Goal: Information Seeking & Learning: Learn about a topic

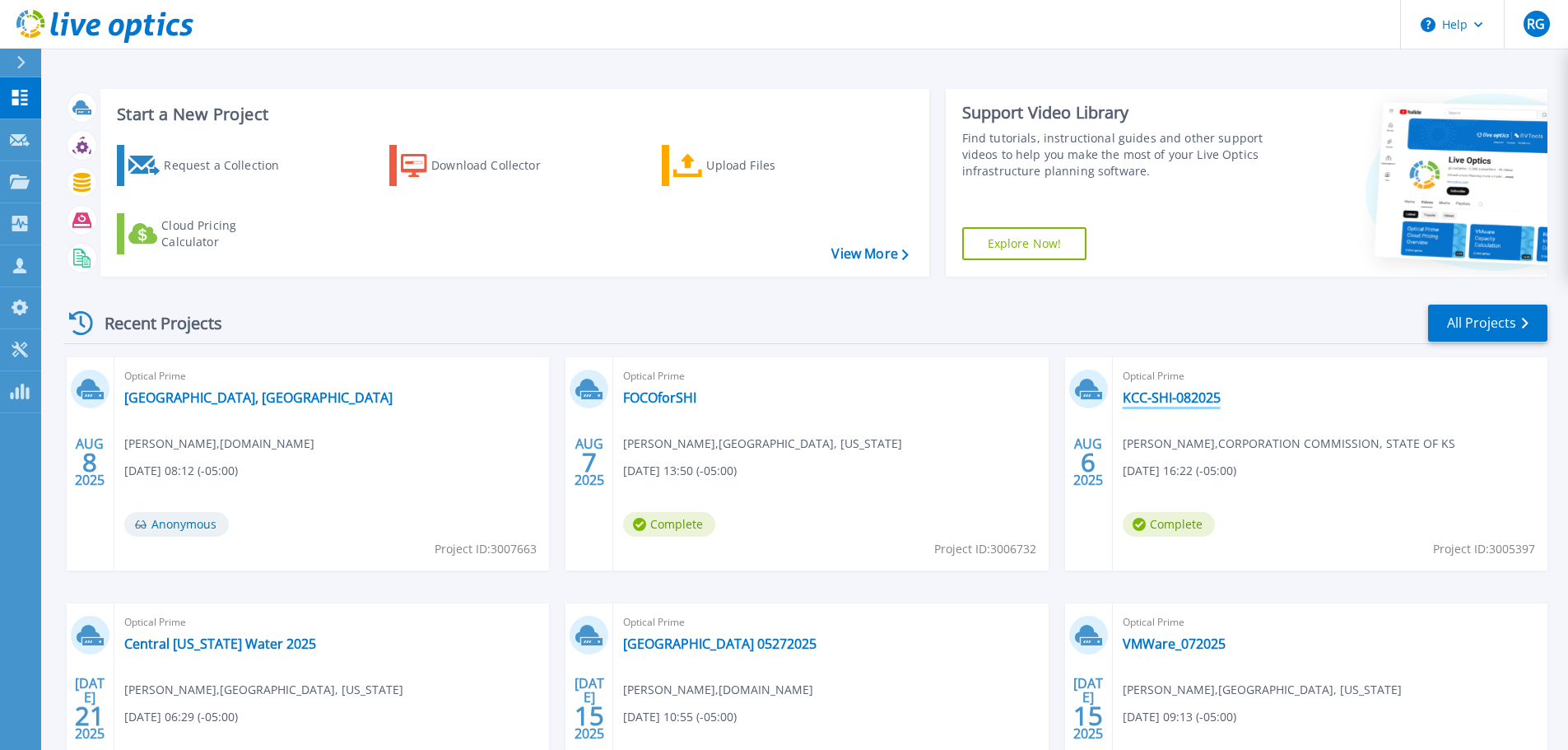
click at [1176, 395] on link "KCC-SHI-082025" at bounding box center [1172, 397] width 98 height 17
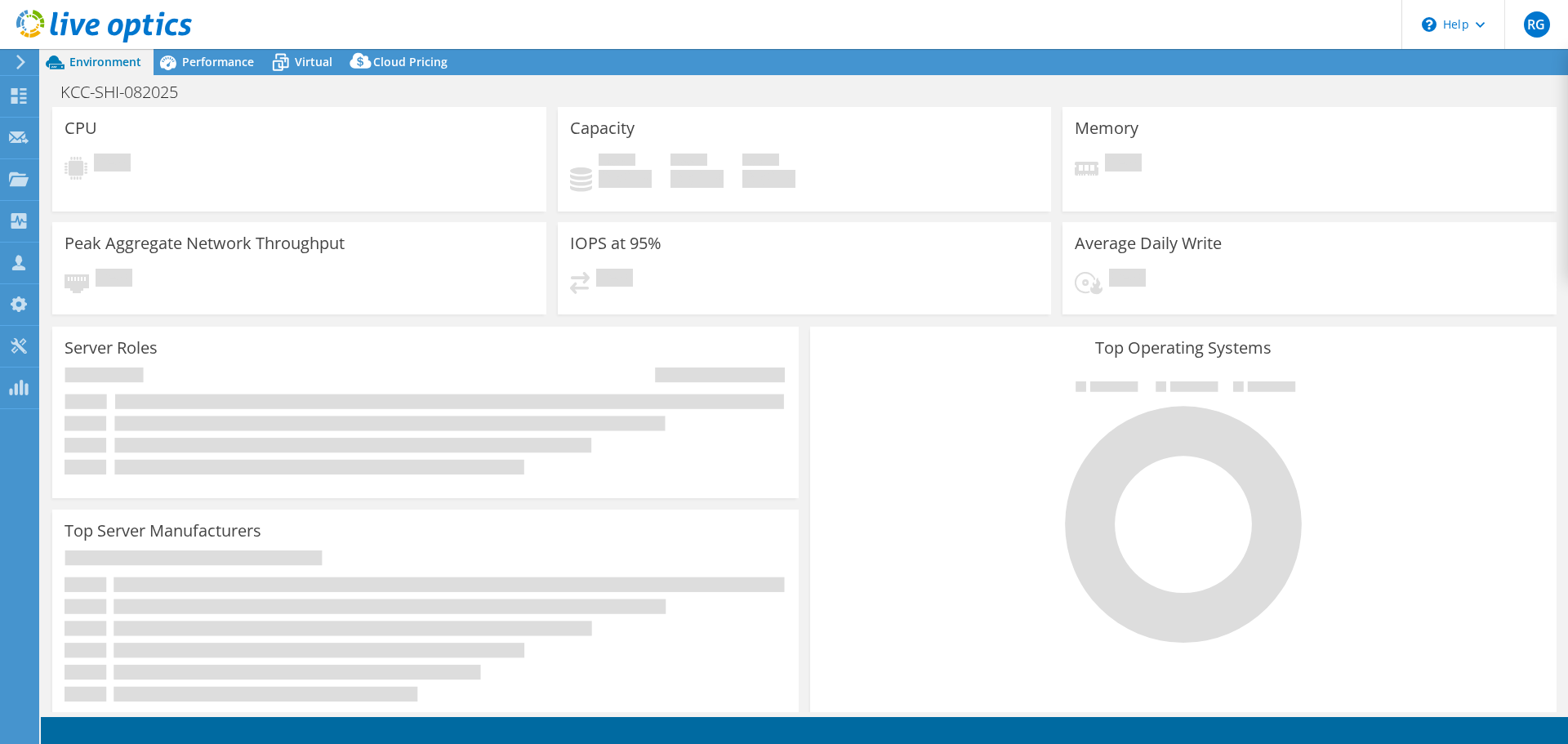
select select "USD"
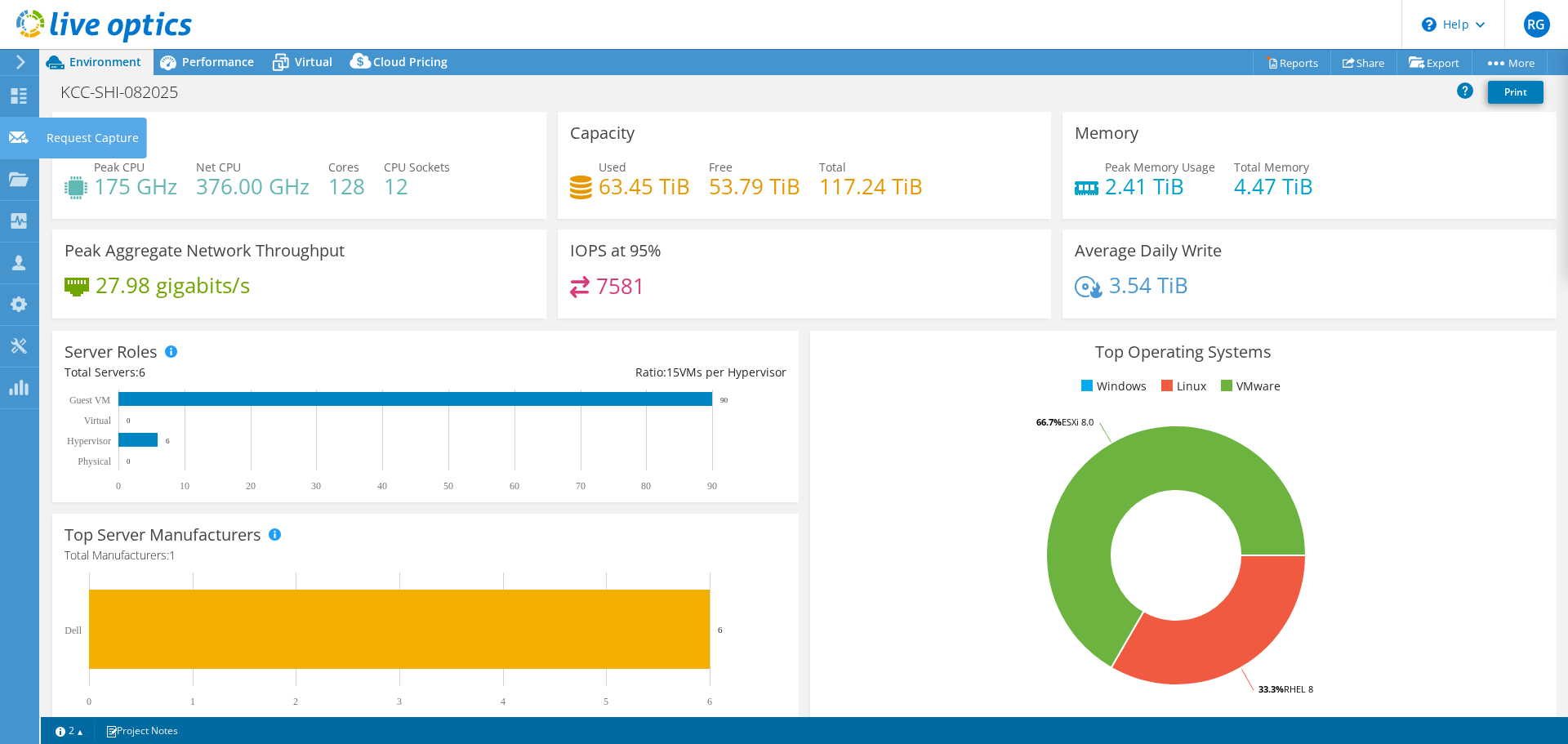
click at [18, 131] on use at bounding box center [18, 136] width 19 height 12
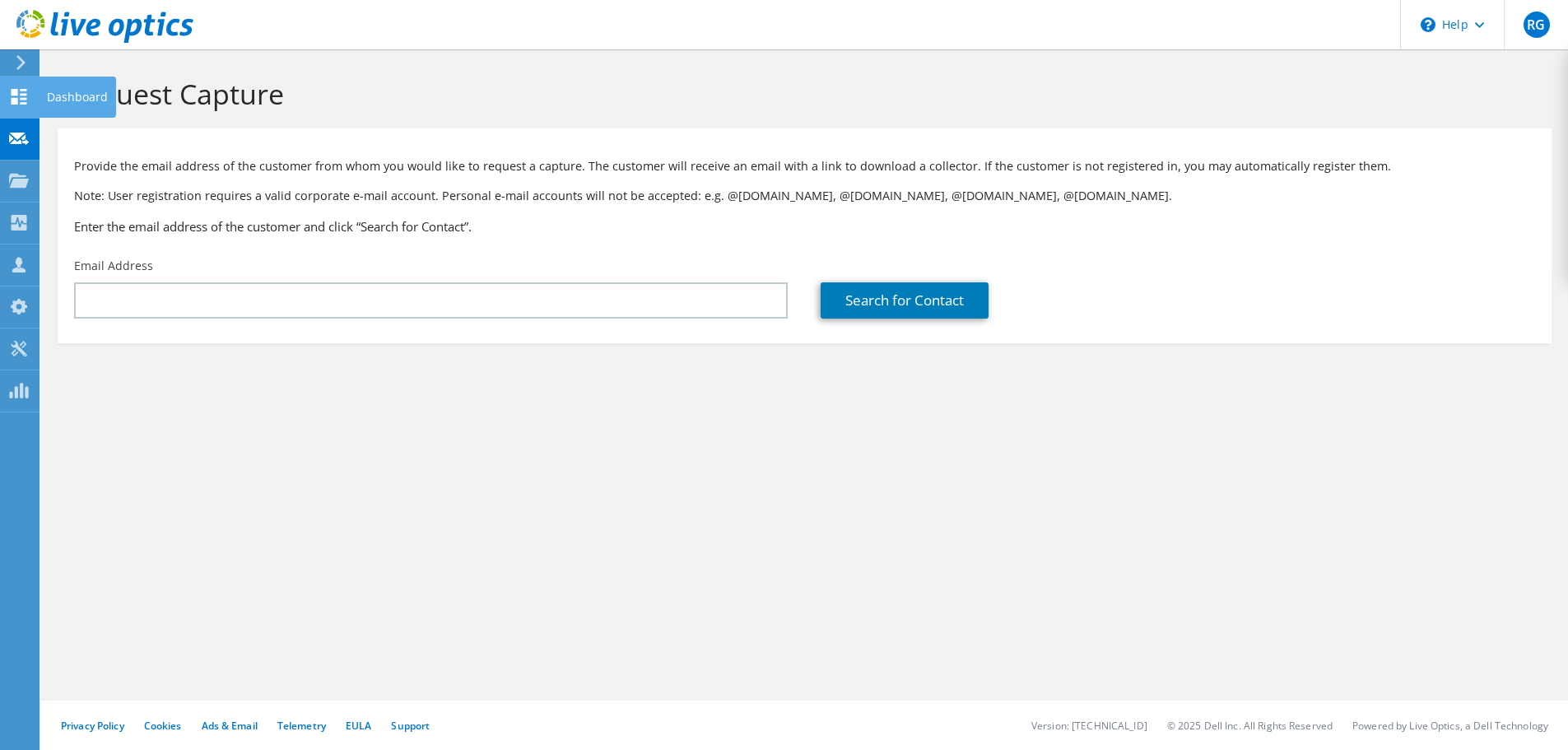
click at [19, 90] on icon at bounding box center [19, 96] width 19 height 16
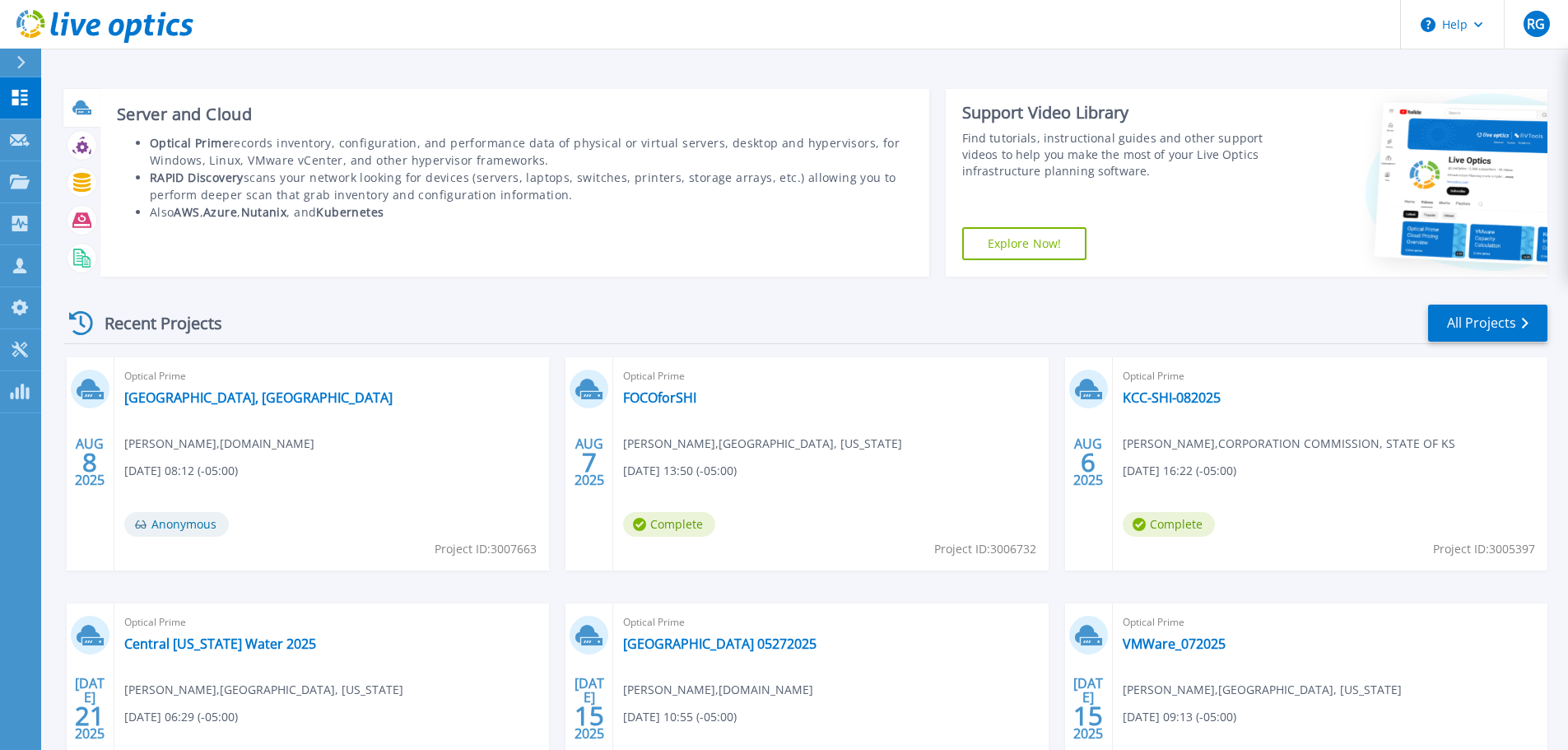
click at [79, 104] on icon at bounding box center [81, 106] width 17 height 12
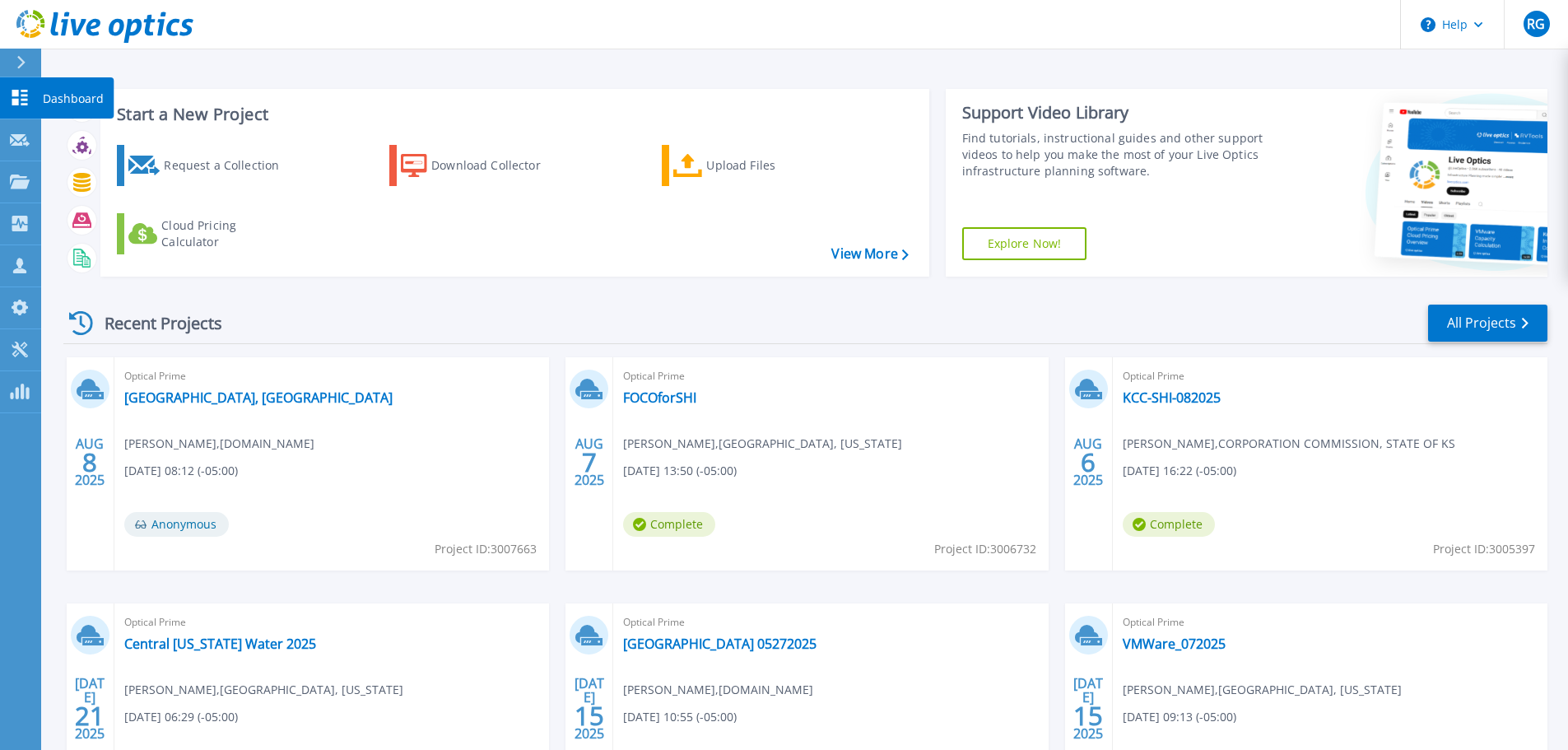
click at [25, 98] on icon at bounding box center [19, 97] width 19 height 16
click at [1177, 395] on link "KCC-SHI-082025" at bounding box center [1172, 397] width 98 height 17
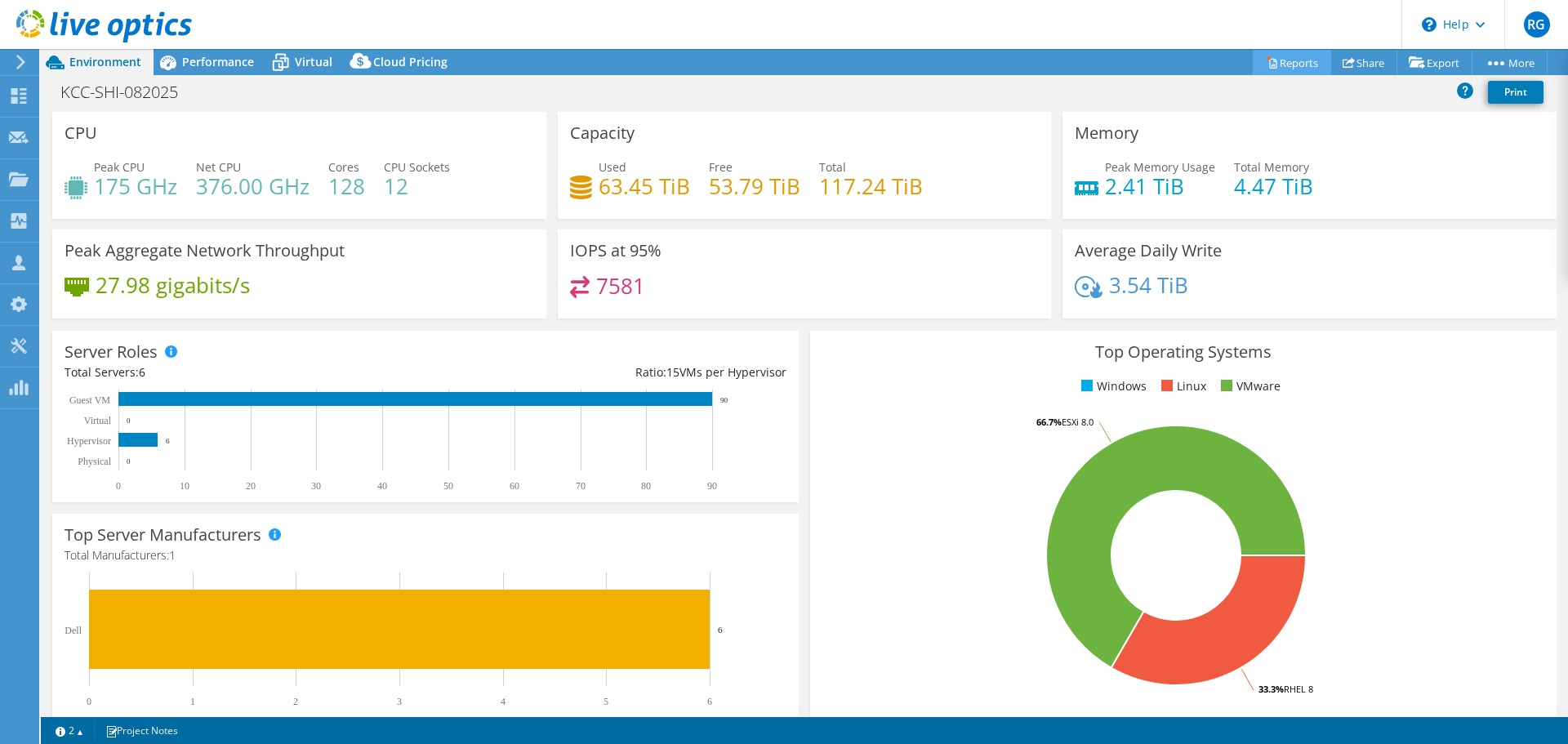
click at [1274, 57] on link "Reports" at bounding box center [1291, 62] width 78 height 26
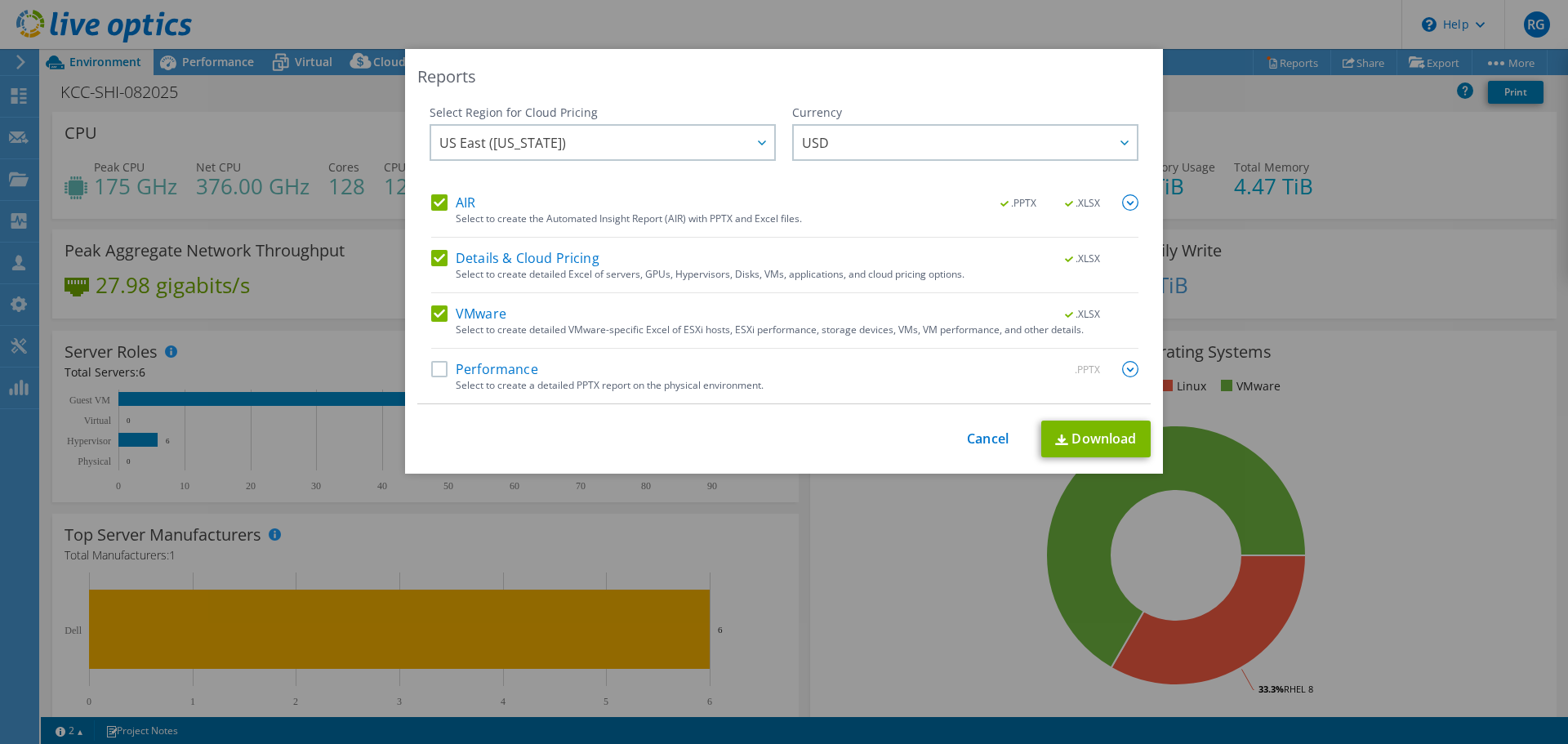
click at [172, 143] on div "Reports Select Region for Cloud Pricing Asia Pacific (Hong Kong) Asia Pacific (…" at bounding box center [784, 371] width 1568 height 646
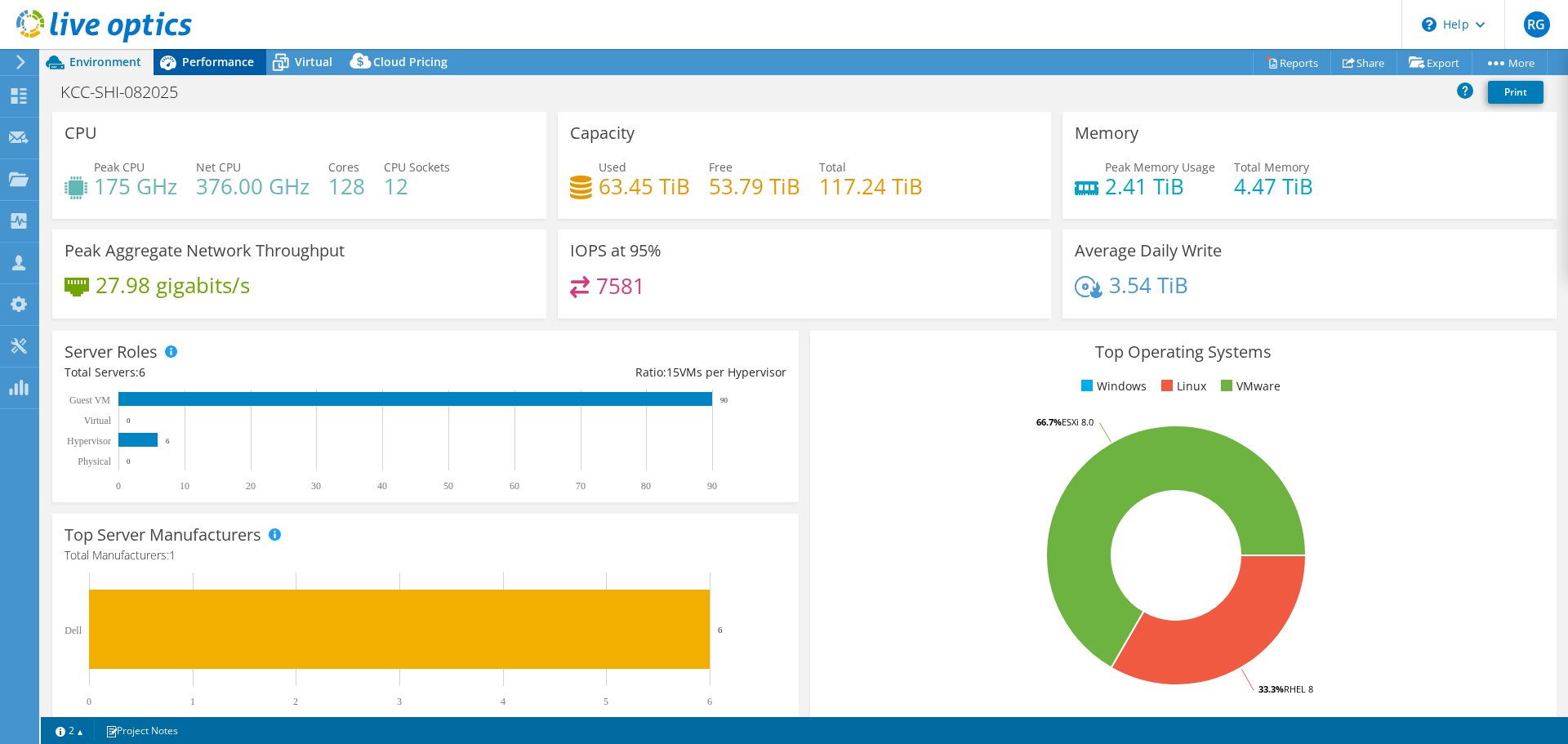
click at [222, 62] on span "Performance" at bounding box center [218, 62] width 72 height 16
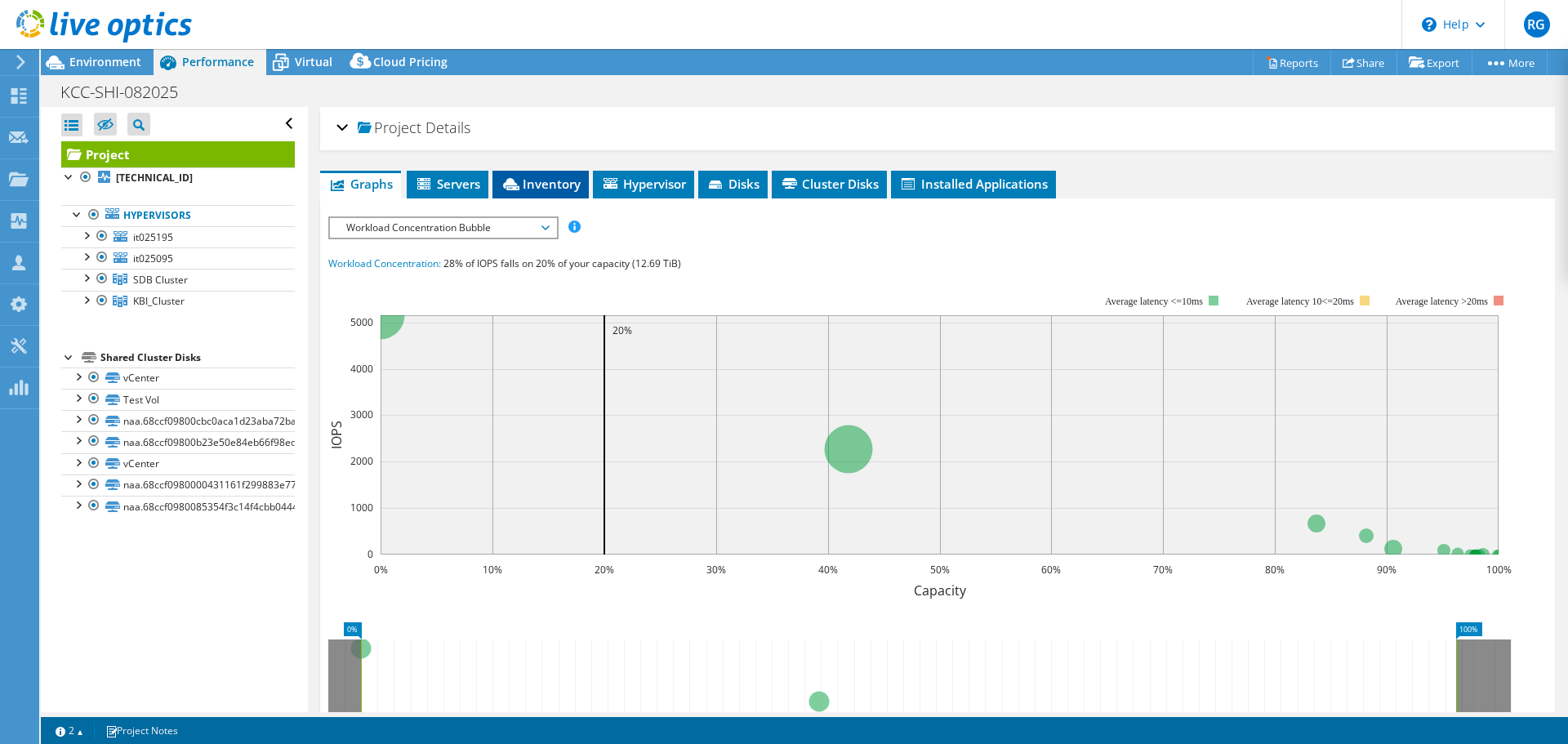
click at [532, 187] on span "Inventory" at bounding box center [540, 184] width 80 height 17
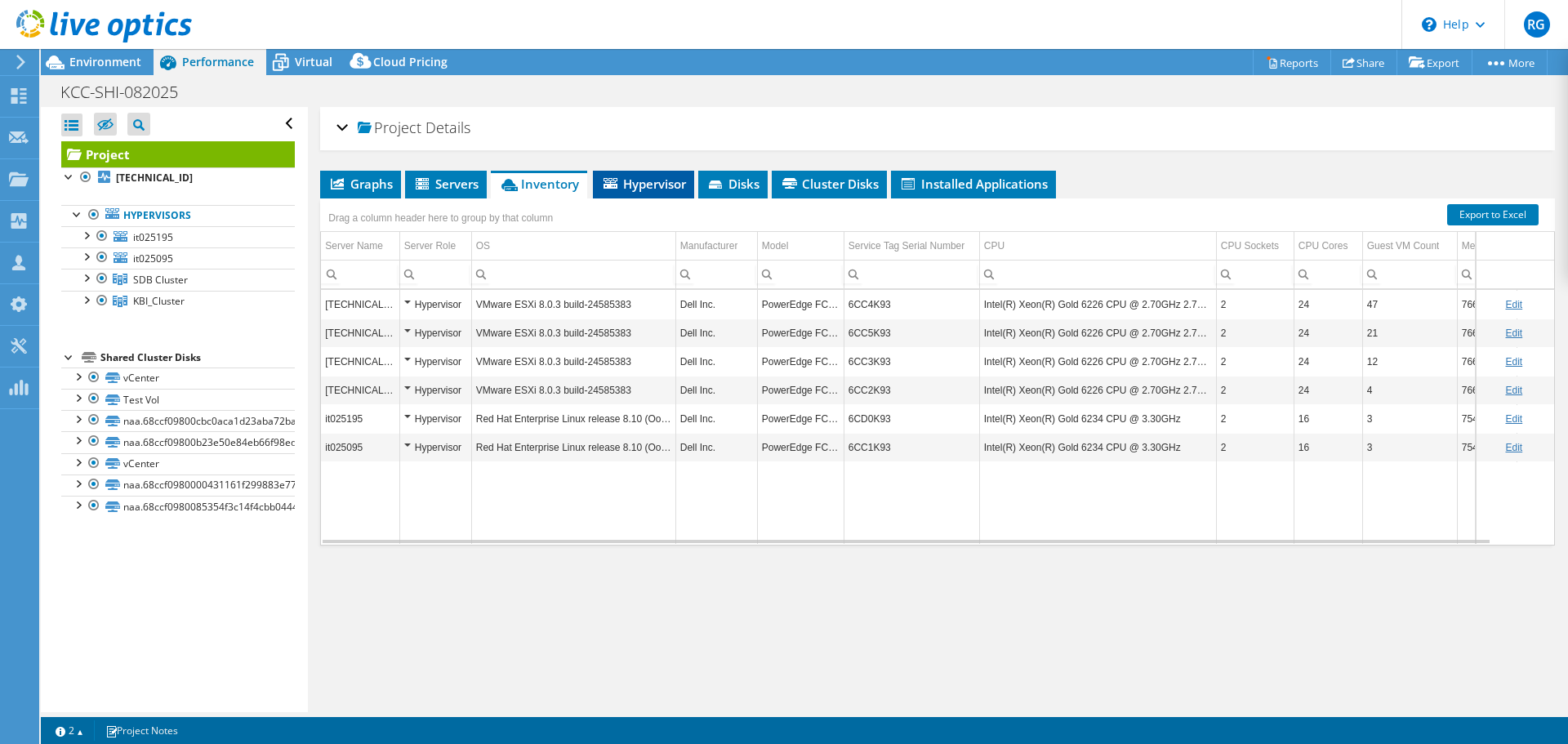
click at [654, 183] on span "Hypervisor" at bounding box center [643, 184] width 85 height 17
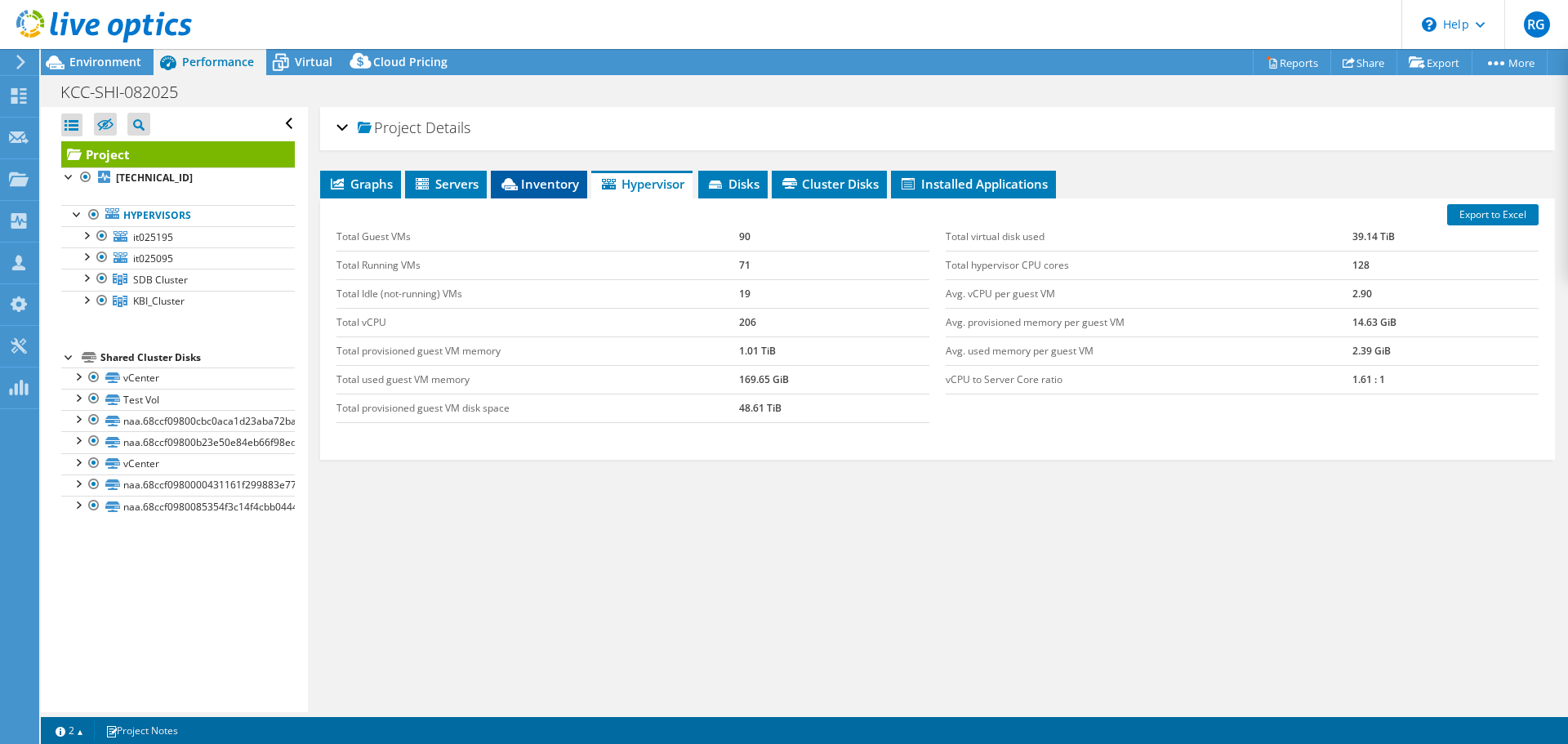
click at [560, 185] on span "Inventory" at bounding box center [538, 184] width 80 height 17
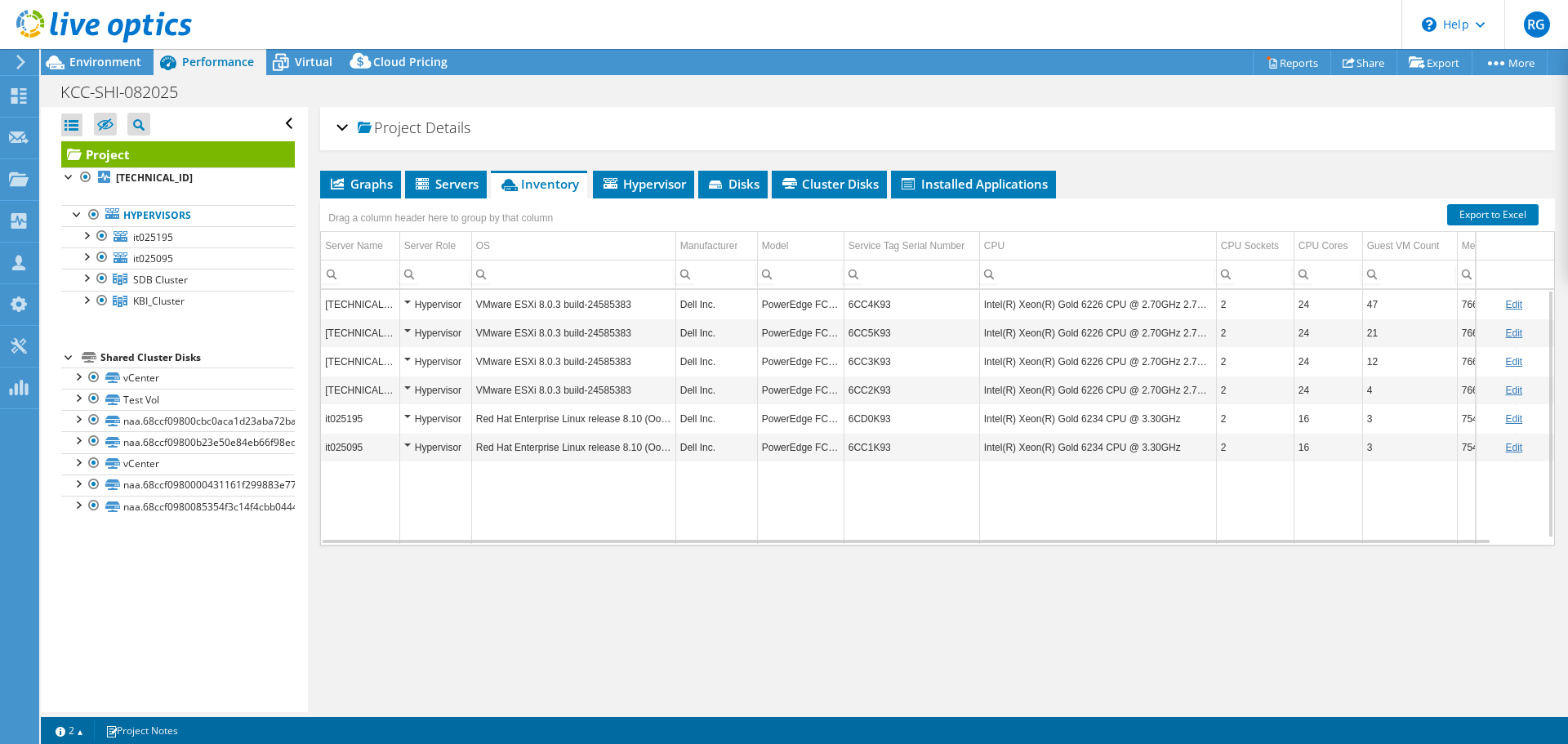
click at [600, 445] on td "Red Hat Enterprise Linux release 8.10 (Ootpa)" at bounding box center [573, 446] width 204 height 28
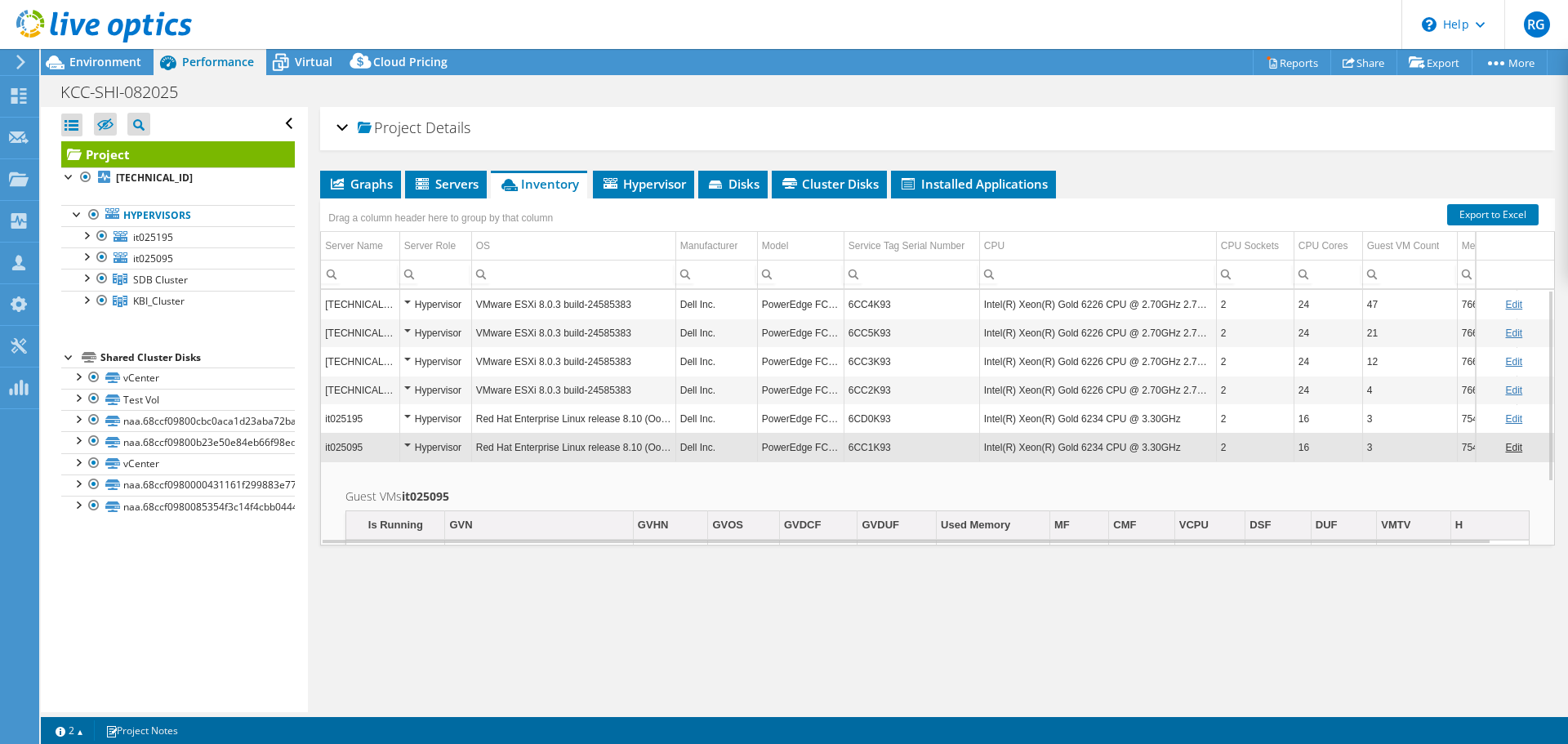
click at [589, 419] on td "Red Hat Enterprise Linux release 8.10 (Ootpa)" at bounding box center [573, 418] width 204 height 28
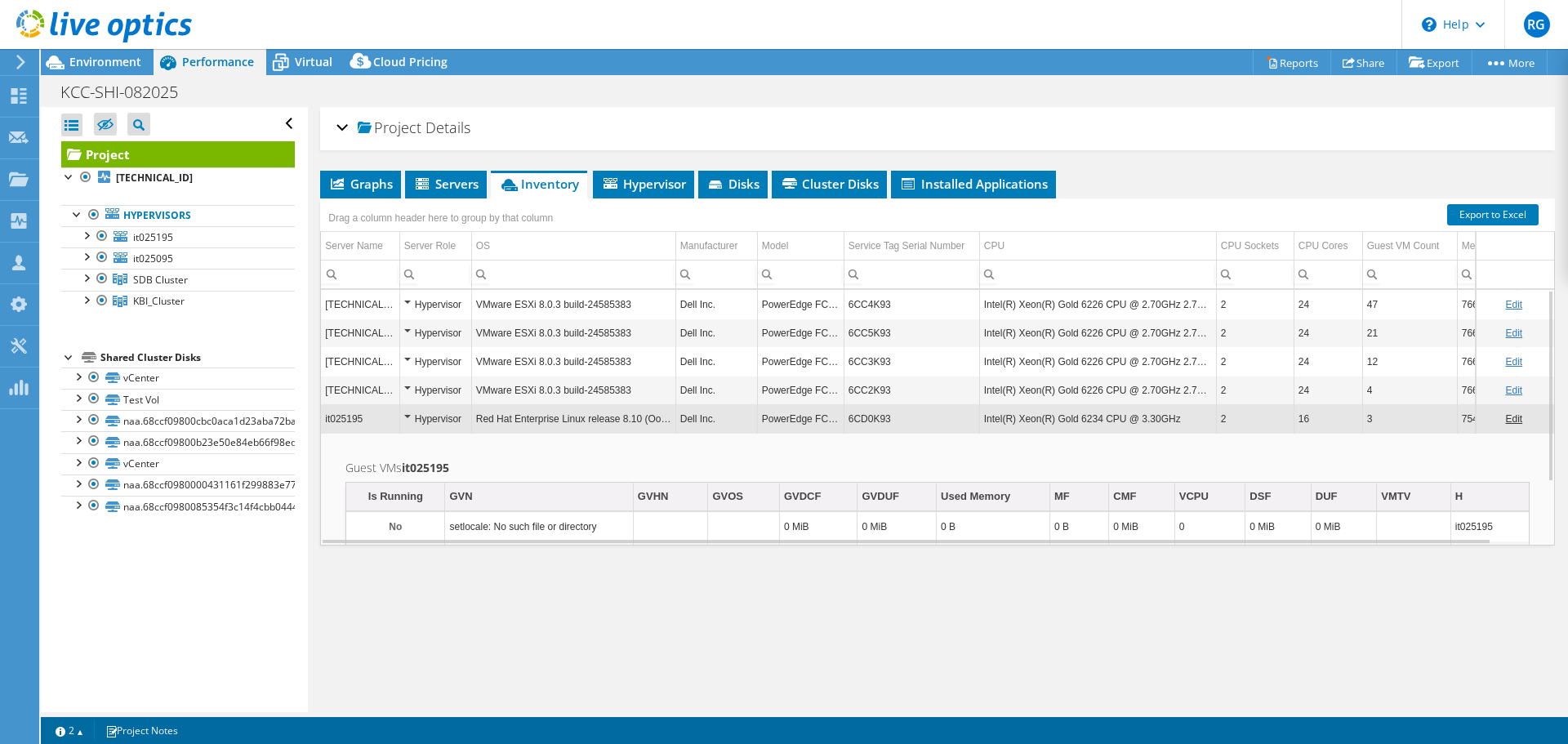
click at [558, 418] on td "Red Hat Enterprise Linux release 8.10 (Ootpa)" at bounding box center [573, 418] width 204 height 28
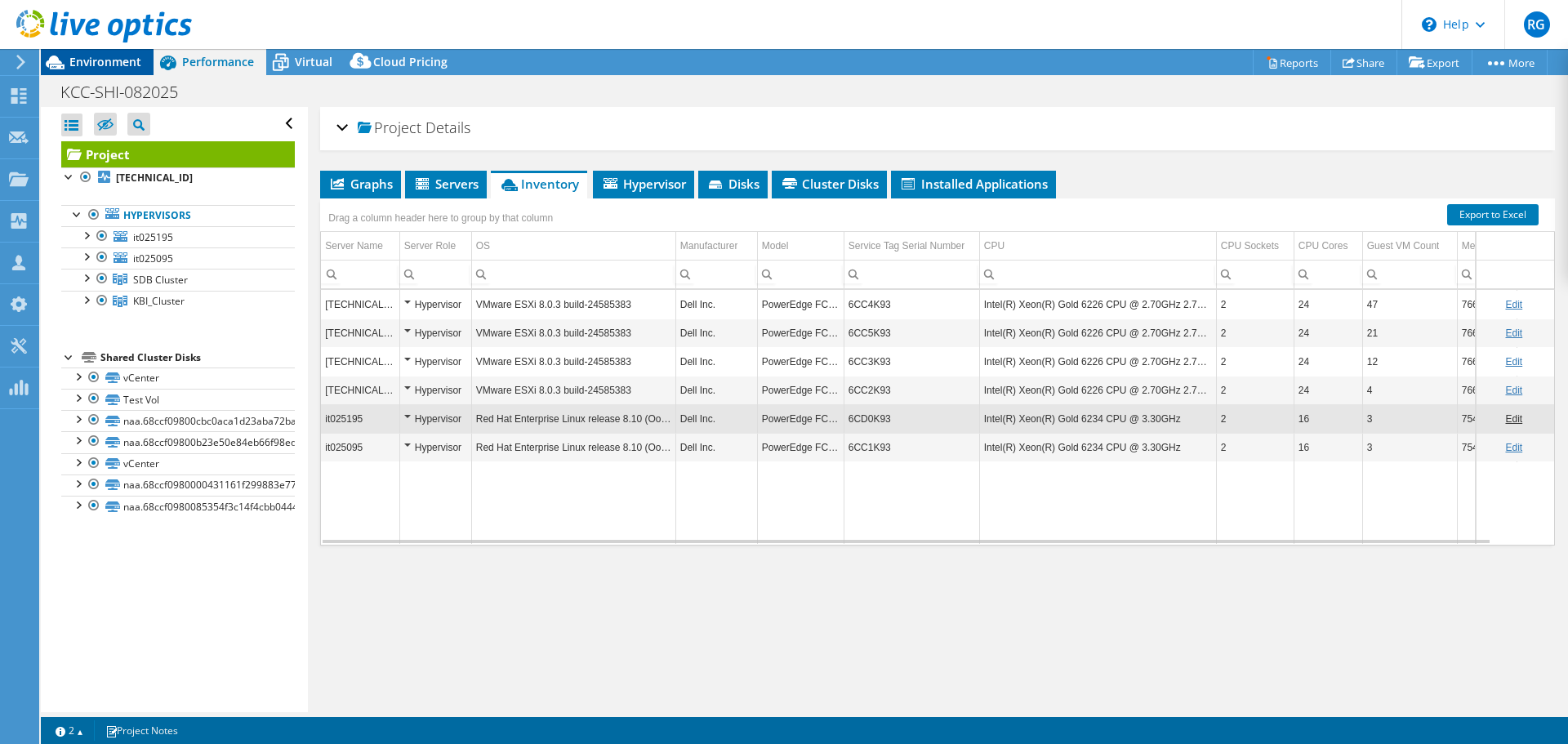
click at [128, 63] on span "Environment" at bounding box center [106, 62] width 72 height 16
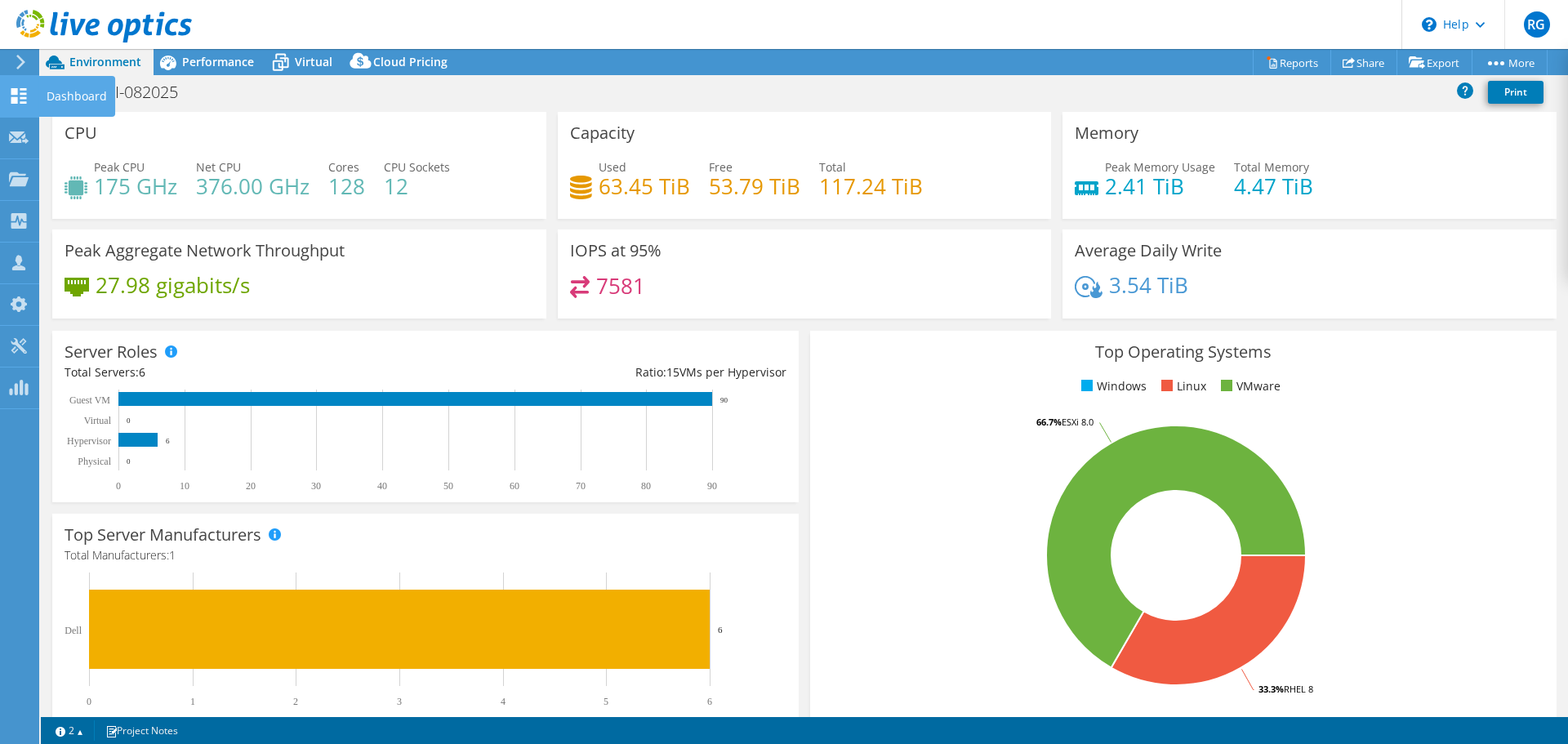
click at [18, 88] on icon at bounding box center [18, 96] width 19 height 16
